Goal: Check status: Check status

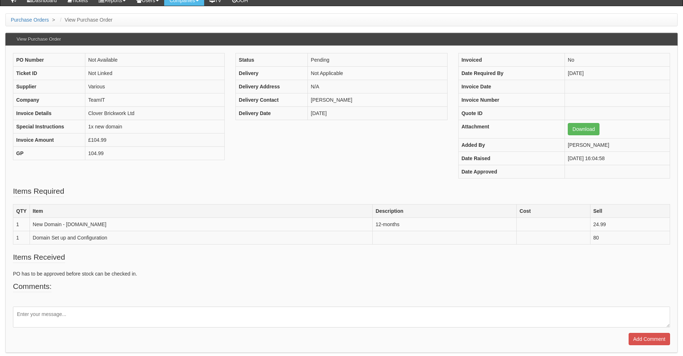
scroll to position [68, 0]
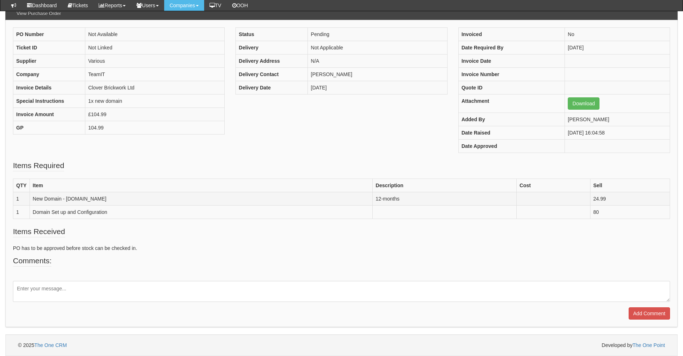
drag, startPoint x: 99, startPoint y: 197, endPoint x: 67, endPoint y: 200, distance: 31.8
click at [67, 200] on td "New Domain - [DOMAIN_NAME]" at bounding box center [201, 198] width 343 height 13
drag, startPoint x: 67, startPoint y: 200, endPoint x: 76, endPoint y: 202, distance: 9.4
drag, startPoint x: 76, startPoint y: 202, endPoint x: 99, endPoint y: 199, distance: 23.4
click at [99, 199] on td "New Domain - [DOMAIN_NAME]" at bounding box center [201, 198] width 343 height 13
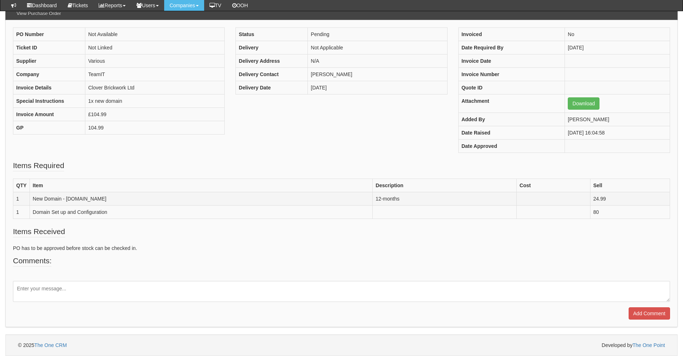
drag, startPoint x: 103, startPoint y: 199, endPoint x: 67, endPoint y: 200, distance: 36.1
click at [67, 200] on td "New Domain - [DOMAIN_NAME]" at bounding box center [201, 198] width 343 height 13
drag, startPoint x: 67, startPoint y: 200, endPoint x: 84, endPoint y: 199, distance: 17.3
copy td "[DOMAIN_NAME]"
click at [179, 221] on fieldset "Items Required QTY Item Description Cost Sell 1 New Domain - [DOMAIN_NAME] 12-m…" at bounding box center [342, 193] width 658 height 66
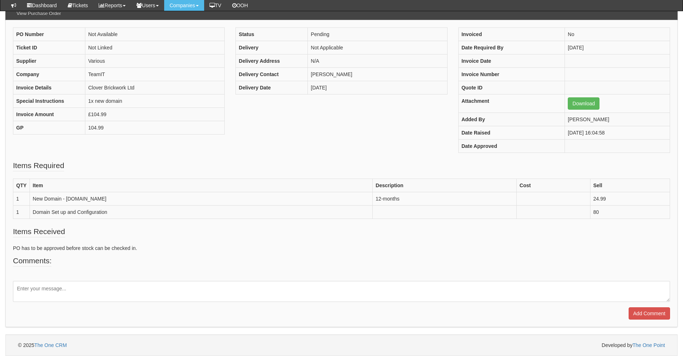
click at [163, 251] on p "PO has to be approved before stock can be checked in." at bounding box center [342, 247] width 658 height 7
drag, startPoint x: 100, startPoint y: 200, endPoint x: 66, endPoint y: 199, distance: 33.9
click at [66, 199] on td "New Domain - [DOMAIN_NAME]" at bounding box center [201, 198] width 343 height 13
drag, startPoint x: 66, startPoint y: 199, endPoint x: 116, endPoint y: 202, distance: 49.5
click at [116, 202] on td "New Domain - [DOMAIN_NAME]" at bounding box center [201, 198] width 343 height 13
